Goal: Check status

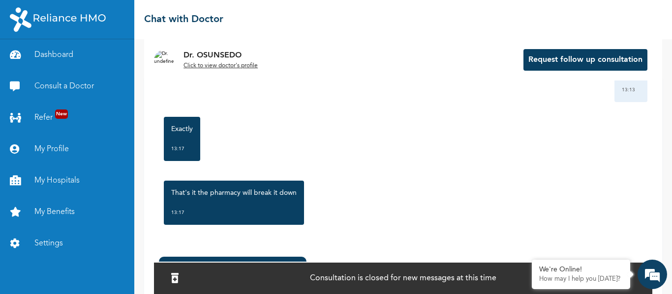
scroll to position [88, 0]
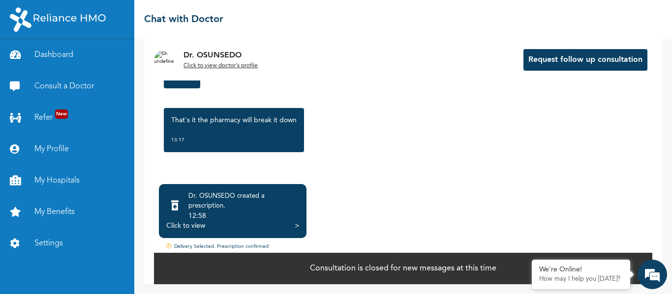
click at [231, 227] on div "Click to view >" at bounding box center [232, 226] width 133 height 10
click at [299, 225] on div ">" at bounding box center [296, 226] width 4 height 10
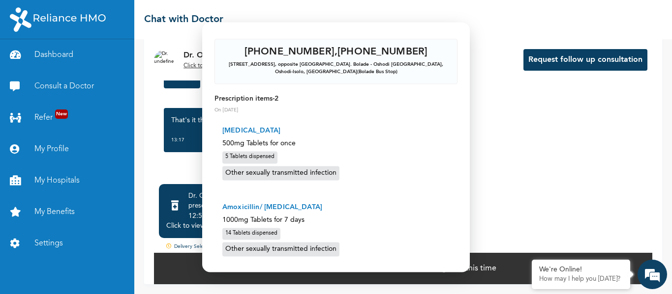
scroll to position [128, 0]
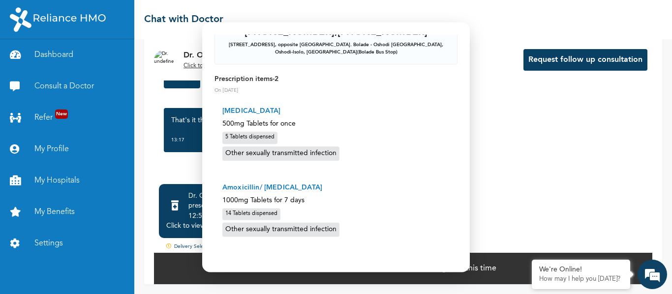
click at [279, 234] on div "Other sexually transmitted infection" at bounding box center [280, 230] width 117 height 14
click at [266, 217] on div "14 Tablets dispensed" at bounding box center [251, 214] width 58 height 12
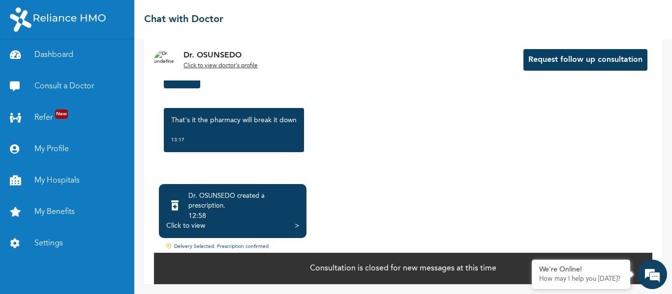
click at [247, 206] on div "Dr. OSUNSEDO created a prescription ." at bounding box center [243, 202] width 111 height 20
click at [234, 190] on div "Dr. OSUNSEDO created a prescription . 12:58 Click to view >" at bounding box center [232, 211] width 147 height 54
click at [208, 205] on div "Dr. OSUNSEDO created a prescription ." at bounding box center [243, 202] width 111 height 20
click at [195, 226] on div "Click to view" at bounding box center [185, 226] width 39 height 10
